Goal: Task Accomplishment & Management: Use online tool/utility

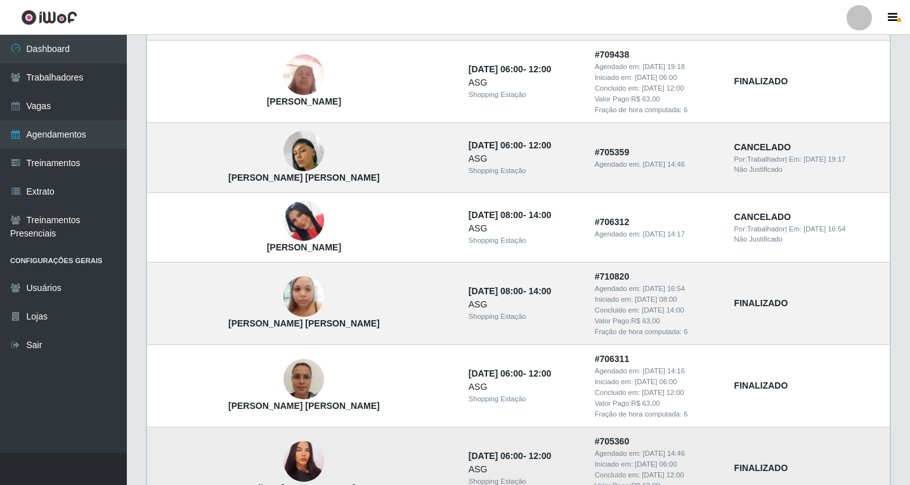
scroll to position [915, 0]
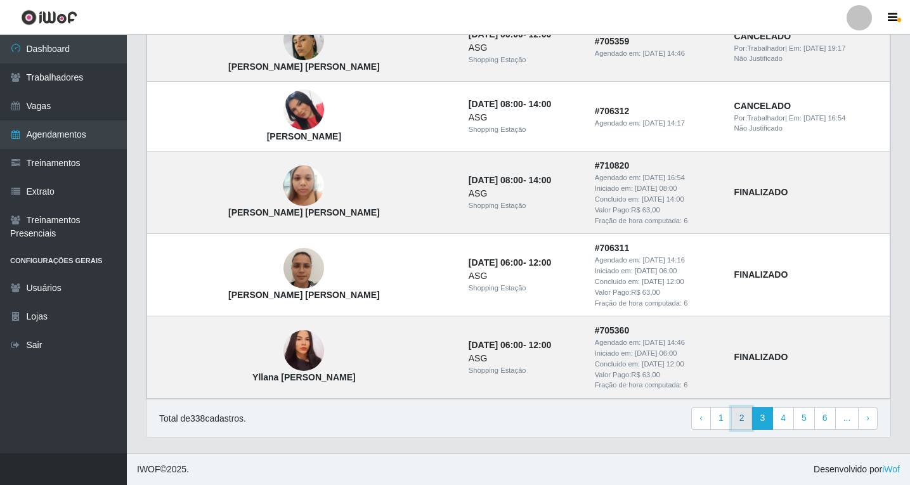
click at [742, 426] on link "2" at bounding box center [742, 418] width 22 height 23
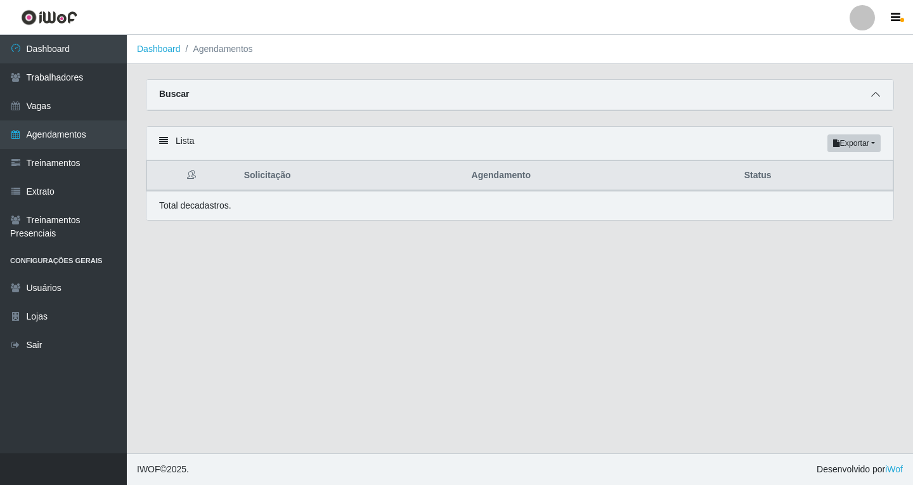
click at [879, 99] on icon at bounding box center [875, 94] width 9 height 9
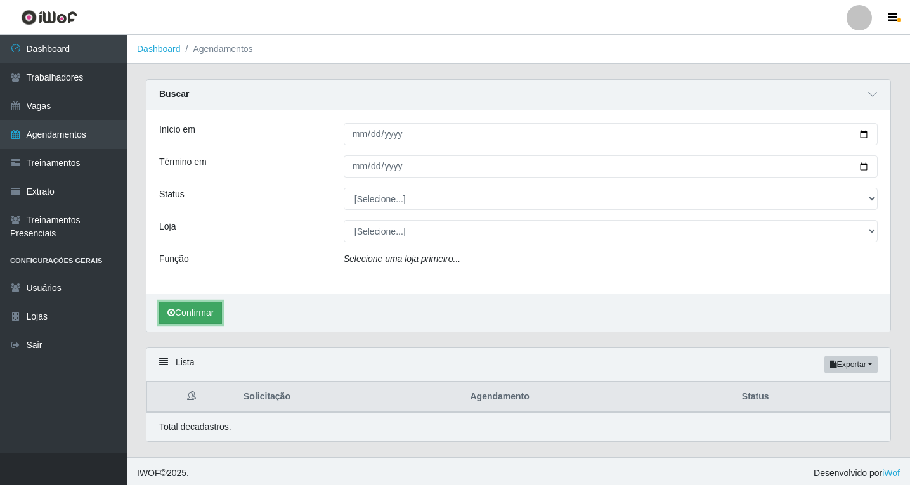
click at [212, 318] on button "Confirmar" at bounding box center [190, 313] width 63 height 22
click at [865, 98] on span at bounding box center [872, 95] width 15 height 15
